Goal: Information Seeking & Learning: Learn about a topic

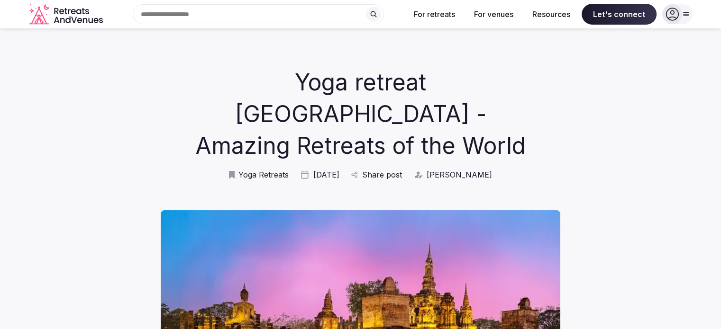
click at [294, 81] on h1 "Yoga retreat [GEOGRAPHIC_DATA] - Amazing Retreats of the World" at bounding box center [361, 114] width 350 height 96
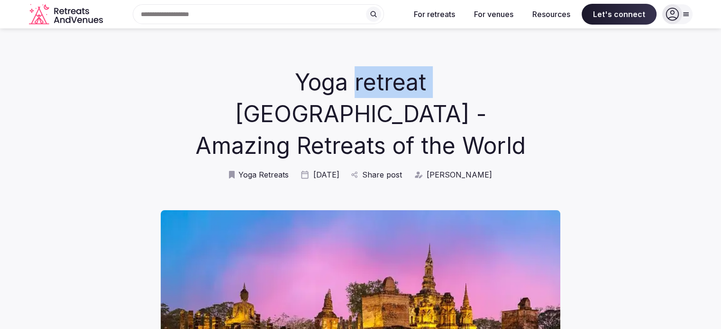
click at [294, 81] on h1 "Yoga retreat [GEOGRAPHIC_DATA] - Amazing Retreats of the World" at bounding box center [361, 114] width 350 height 96
click at [296, 81] on h1 "Yoga retreat [GEOGRAPHIC_DATA] - Amazing Retreats of the World" at bounding box center [361, 114] width 350 height 96
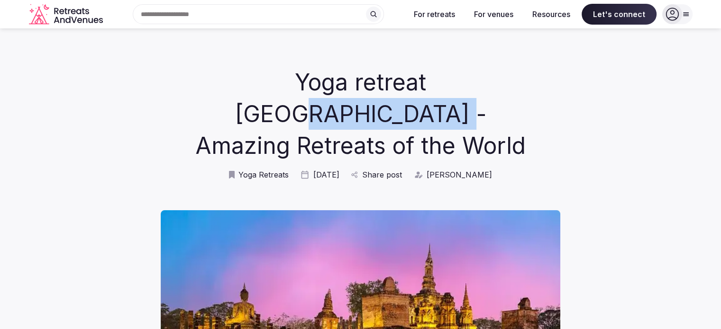
drag, startPoint x: 539, startPoint y: 97, endPoint x: 280, endPoint y: 86, distance: 259.9
drag, startPoint x: 280, startPoint y: 86, endPoint x: 189, endPoint y: 87, distance: 90.5
click at [235, 85] on h1 "Yoga retreat [GEOGRAPHIC_DATA] - Amazing Retreats of the World" at bounding box center [361, 114] width 350 height 96
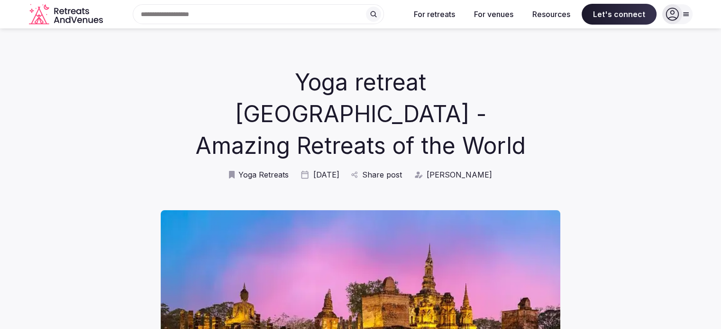
click at [189, 87] on h1 "Yoga retreat [GEOGRAPHIC_DATA] - Amazing Retreats of the World" at bounding box center [361, 114] width 350 height 96
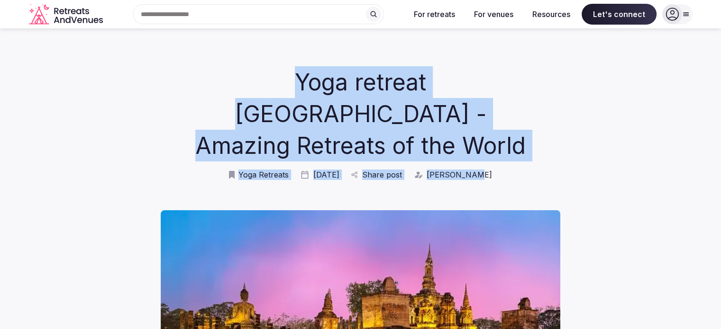
drag, startPoint x: 184, startPoint y: 85, endPoint x: 573, endPoint y: 128, distance: 391.4
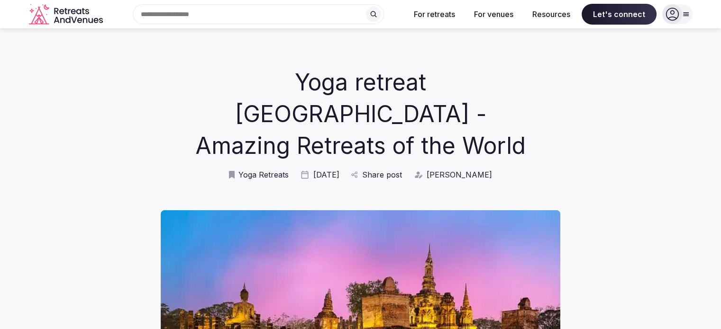
click at [534, 107] on h1 "Yoga retreat [GEOGRAPHIC_DATA] - Amazing Retreats of the World" at bounding box center [361, 114] width 350 height 96
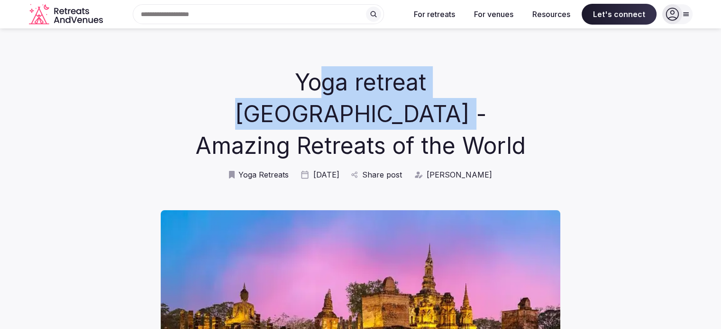
drag, startPoint x: 540, startPoint y: 90, endPoint x: 150, endPoint y: 98, distance: 390.5
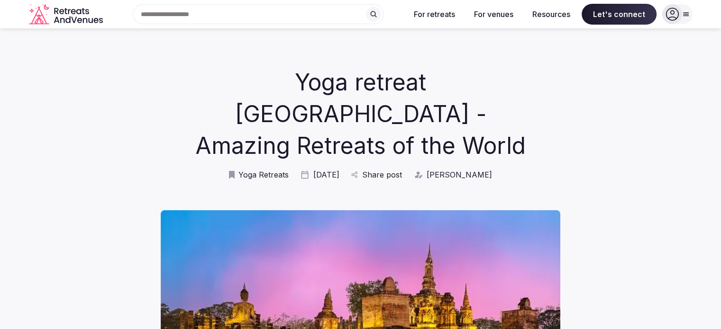
click at [435, 90] on h1 "Yoga retreat [GEOGRAPHIC_DATA] - Amazing Retreats of the World" at bounding box center [361, 114] width 350 height 96
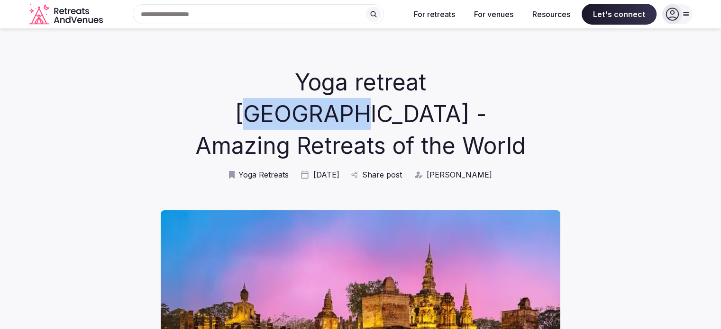
drag, startPoint x: 424, startPoint y: 88, endPoint x: 252, endPoint y: 81, distance: 172.1
click at [291, 81] on h1 "Yoga retreat [GEOGRAPHIC_DATA] - Amazing Retreats of the World" at bounding box center [361, 114] width 350 height 96
click at [264, 81] on h1 "Yoga retreat [GEOGRAPHIC_DATA] - Amazing Retreats of the World" at bounding box center [361, 114] width 350 height 96
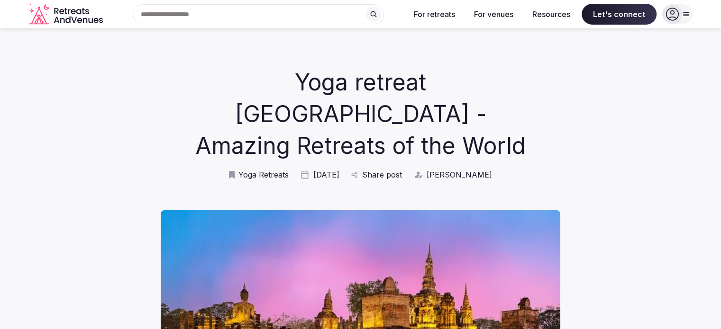
click at [239, 83] on h1 "Yoga retreat [GEOGRAPHIC_DATA] - Amazing Retreats of the World" at bounding box center [361, 114] width 350 height 96
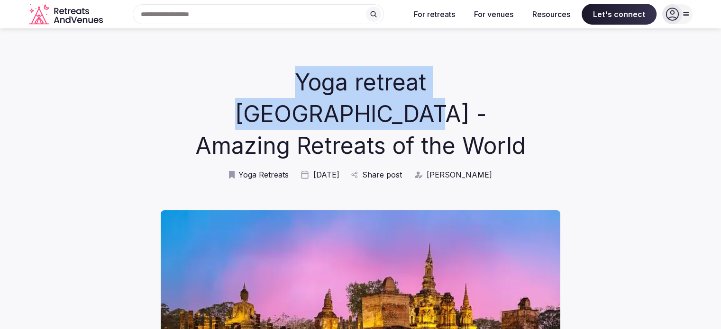
drag, startPoint x: 163, startPoint y: 83, endPoint x: 502, endPoint y: 80, distance: 338.3
click at [500, 81] on h1 "Yoga retreat [GEOGRAPHIC_DATA] - Amazing Retreats of the World" at bounding box center [361, 114] width 350 height 96
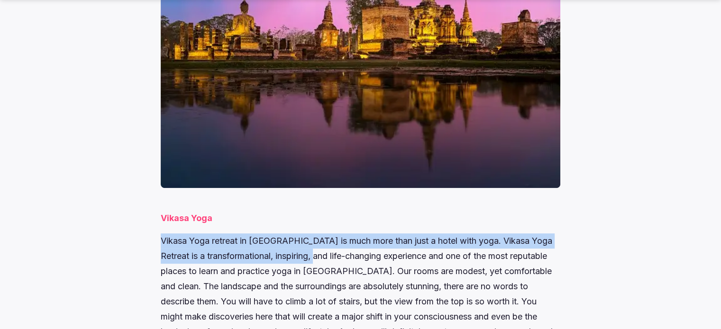
drag, startPoint x: 158, startPoint y: 211, endPoint x: 312, endPoint y: 224, distance: 154.0
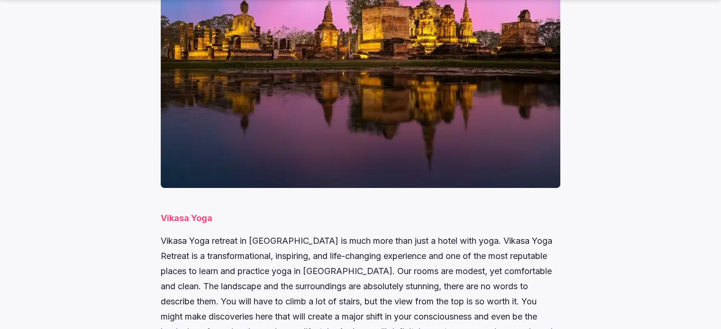
click at [312, 234] on p "Vikasa Yoga retreat in [GEOGRAPHIC_DATA] is much more than just a hotel with yo…" at bounding box center [360, 294] width 399 height 121
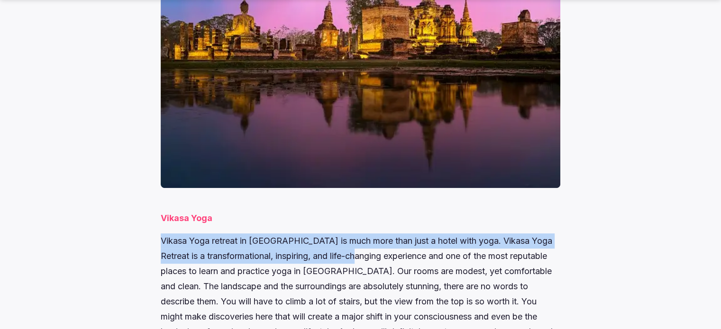
drag, startPoint x: 157, startPoint y: 210, endPoint x: 354, endPoint y: 221, distance: 196.9
click at [354, 234] on p "Vikasa Yoga retreat in [GEOGRAPHIC_DATA] is much more than just a hotel with yo…" at bounding box center [360, 294] width 399 height 121
